Goal: Task Accomplishment & Management: Use online tool/utility

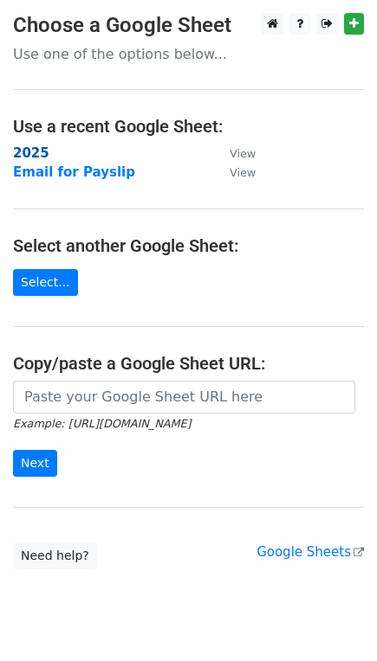
click at [33, 155] on strong "2025" at bounding box center [31, 153] width 36 height 16
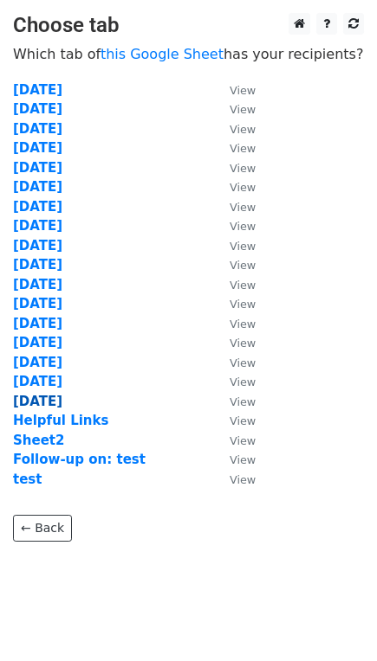
click at [47, 394] on strong "10-15-2025" at bounding box center [37, 402] width 49 height 16
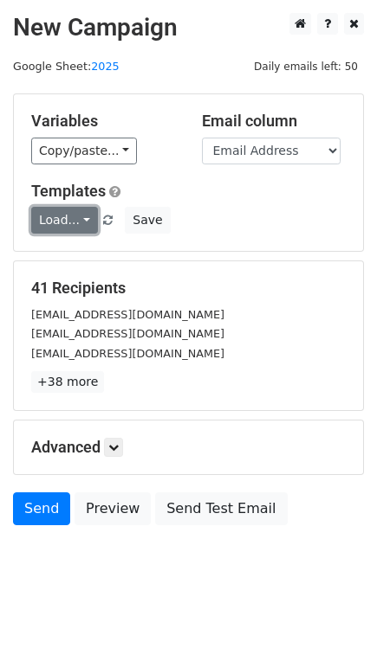
click at [74, 223] on link "Load..." at bounding box center [64, 220] width 67 height 27
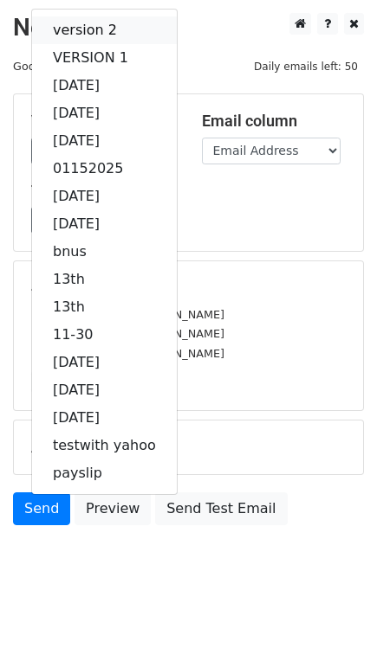
click at [108, 25] on link "version 2" at bounding box center [104, 30] width 145 height 28
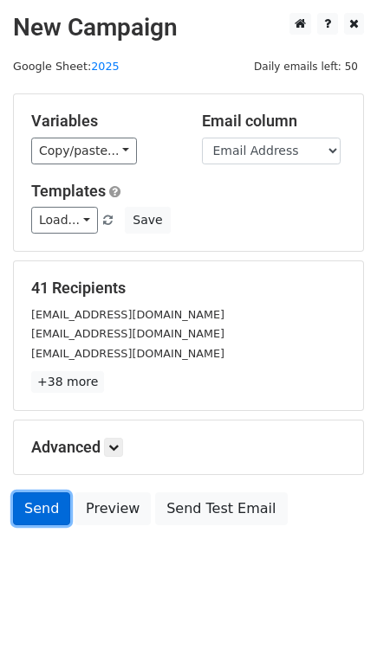
click at [39, 507] on link "Send" at bounding box center [41, 509] width 57 height 33
